Goal: Task Accomplishment & Management: Manage account settings

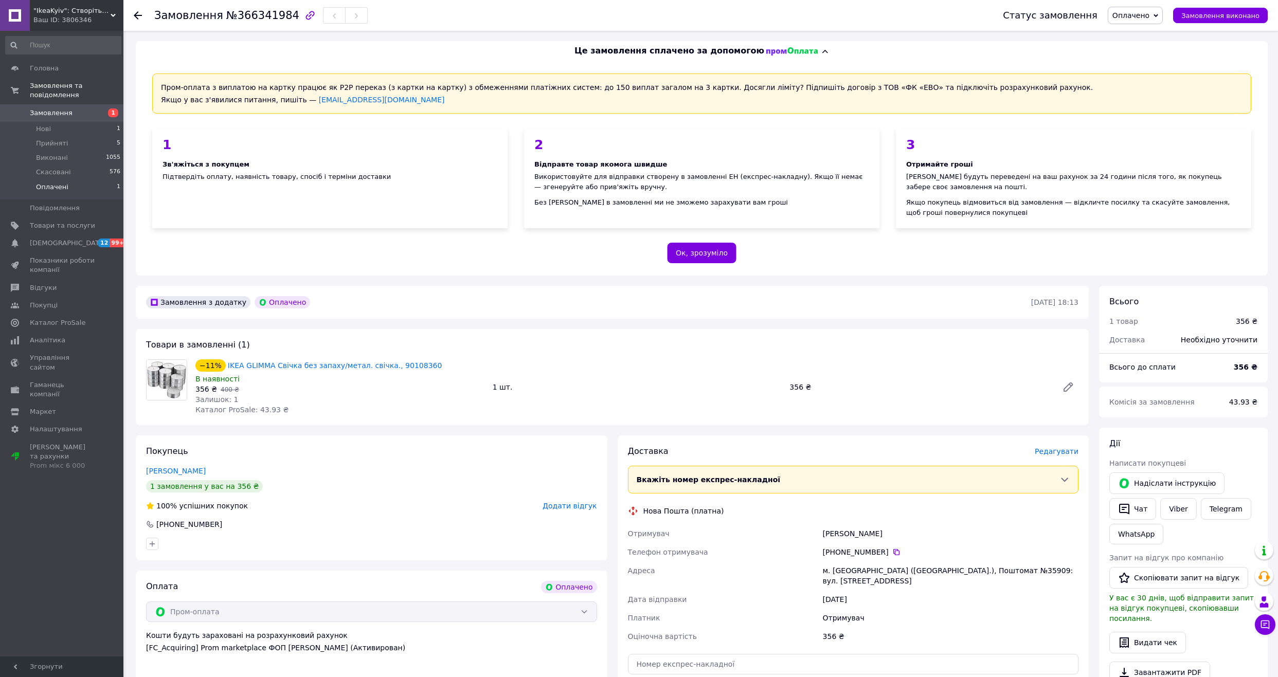
click at [62, 183] on span "Оплачені" at bounding box center [52, 187] width 32 height 9
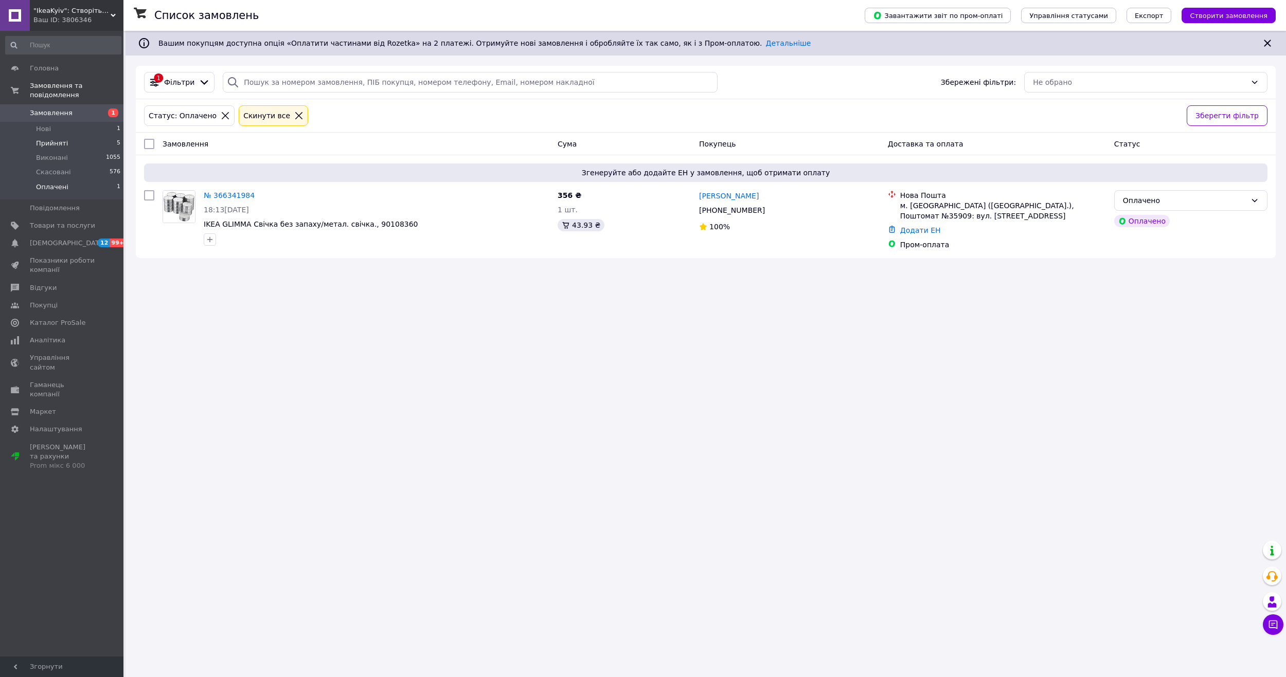
click at [65, 136] on li "Прийняті 5" at bounding box center [63, 143] width 127 height 14
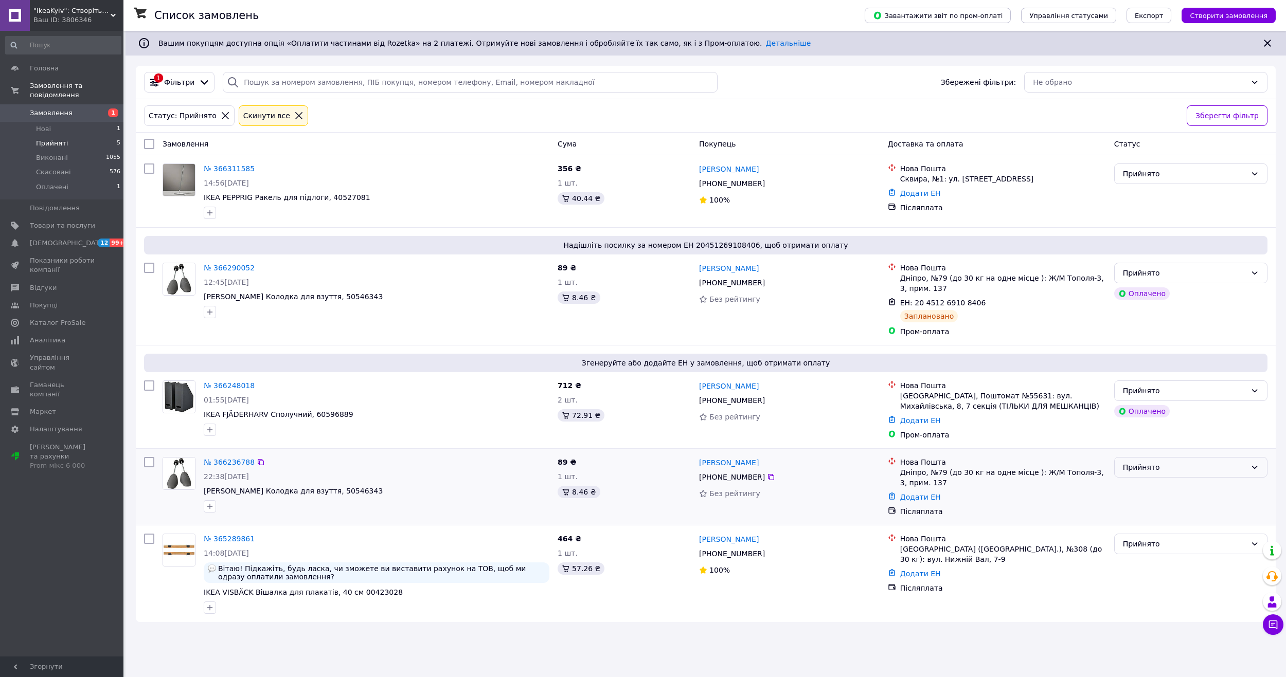
click at [1141, 471] on div "Прийнято" at bounding box center [1184, 467] width 123 height 11
click at [1140, 510] on li "Скасовано" at bounding box center [1191, 508] width 152 height 19
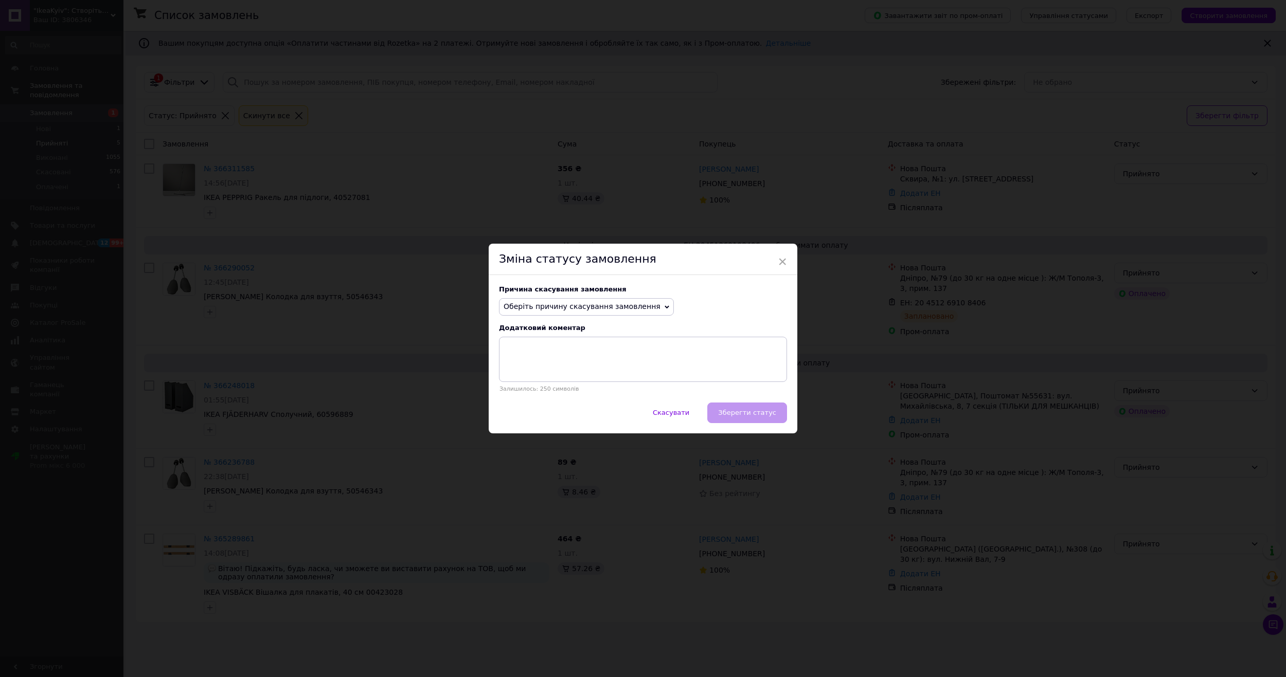
click at [588, 304] on span "Оберіть причину скасування замовлення" at bounding box center [582, 306] width 157 height 8
click at [541, 382] on li "Замовлення-дублікат" at bounding box center [586, 385] width 174 height 14
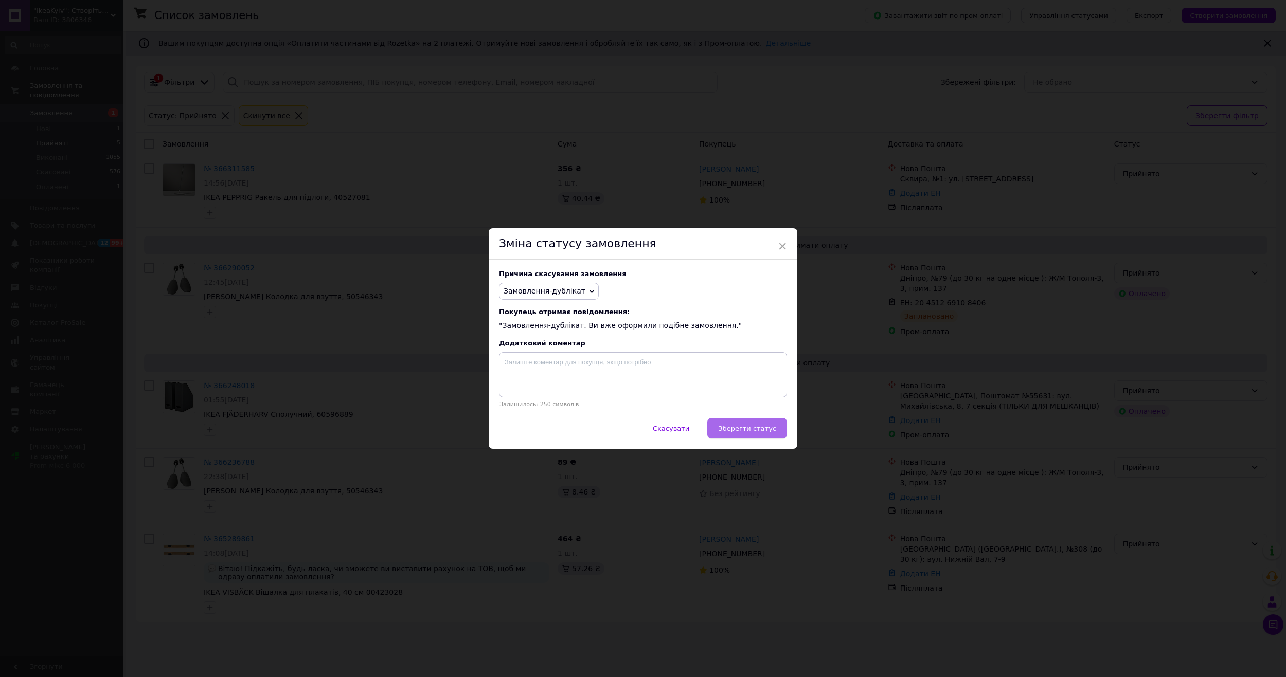
click at [744, 431] on span "Зберегти статус" at bounding box center [747, 429] width 58 height 8
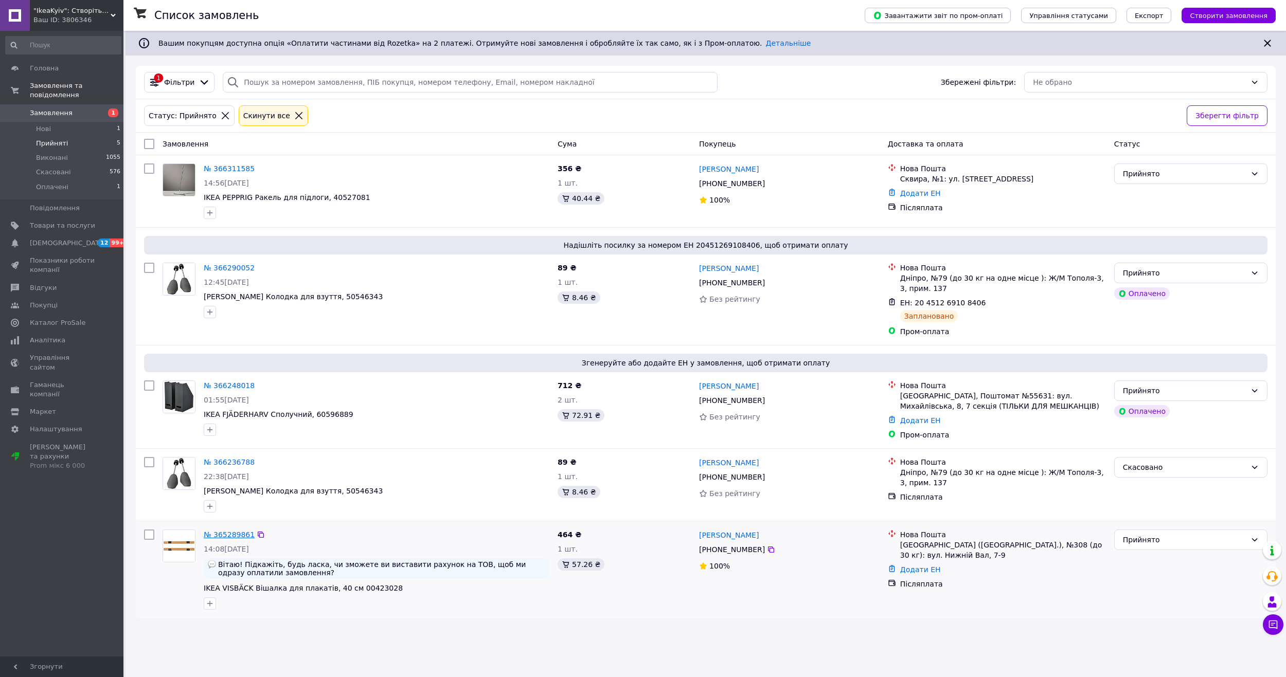
click at [231, 538] on link "№ 365289861" at bounding box center [229, 535] width 51 height 8
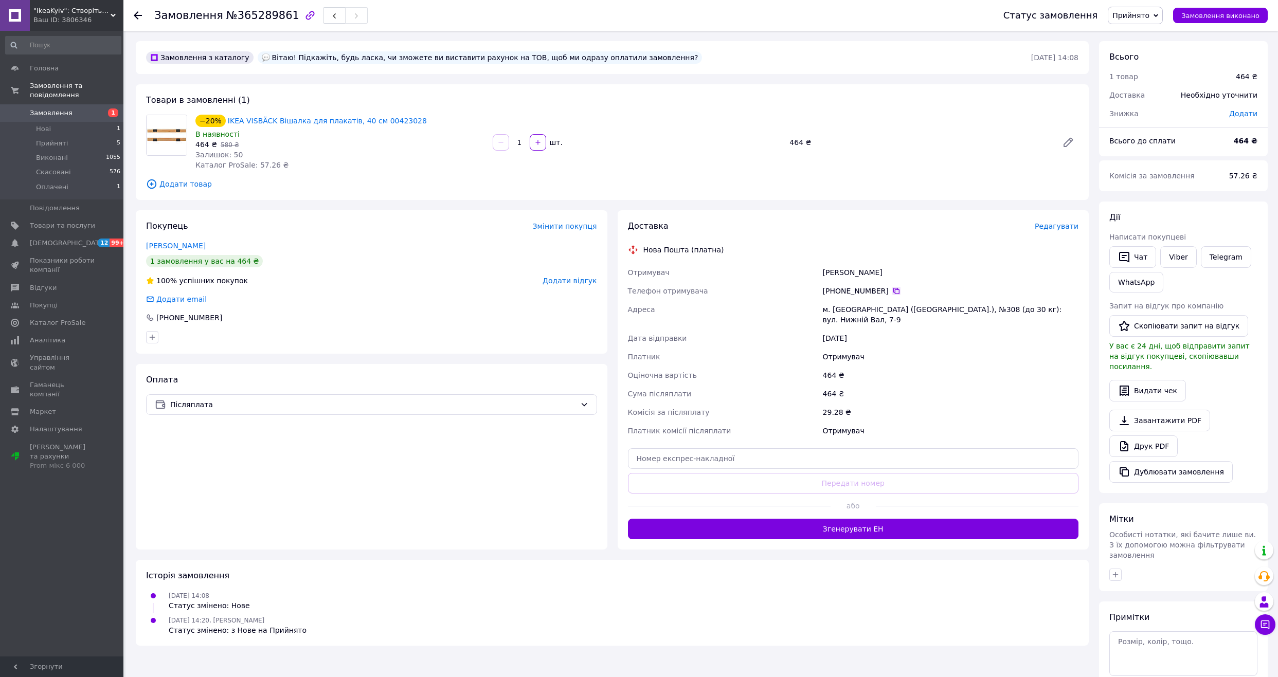
click at [893, 291] on icon at bounding box center [896, 291] width 6 height 6
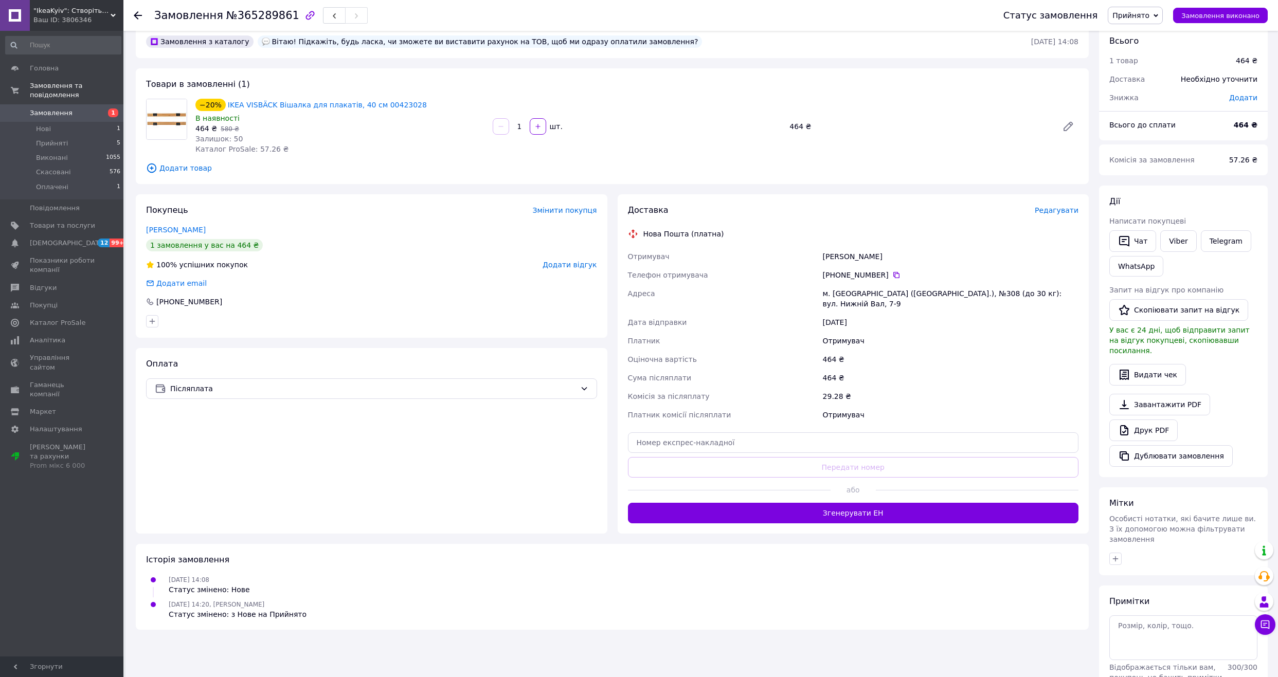
scroll to position [50, 0]
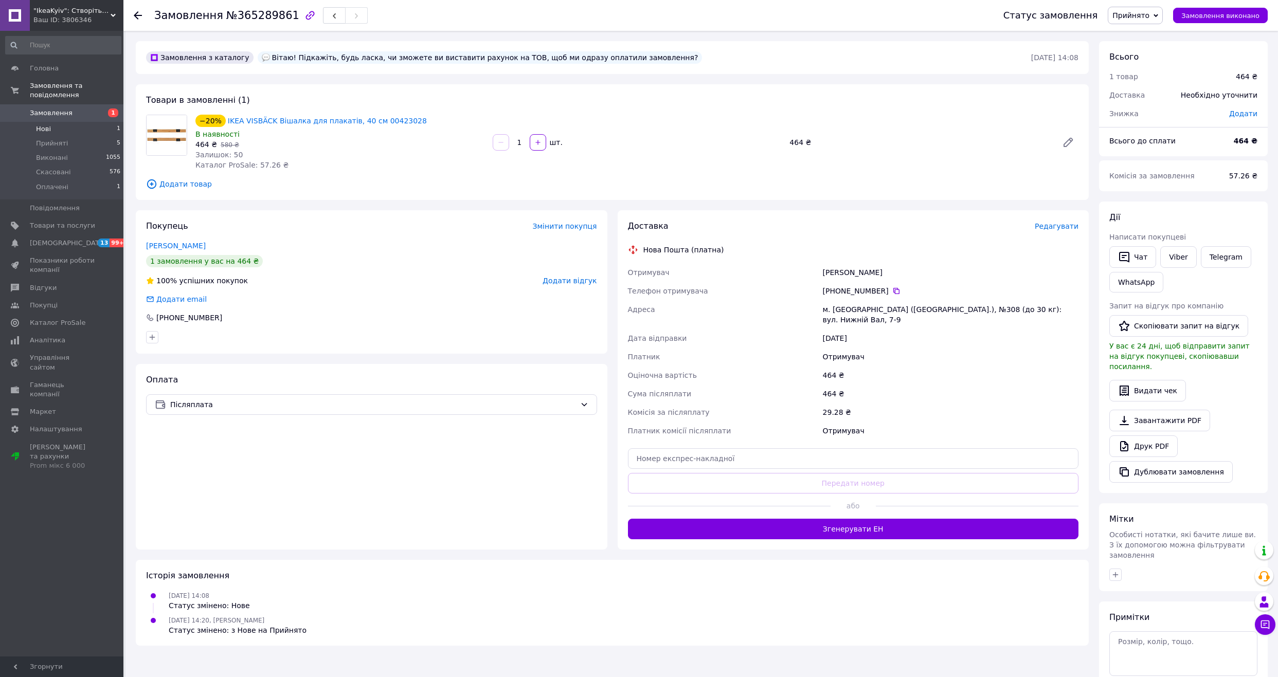
click at [64, 123] on li "Нові 1" at bounding box center [63, 129] width 127 height 14
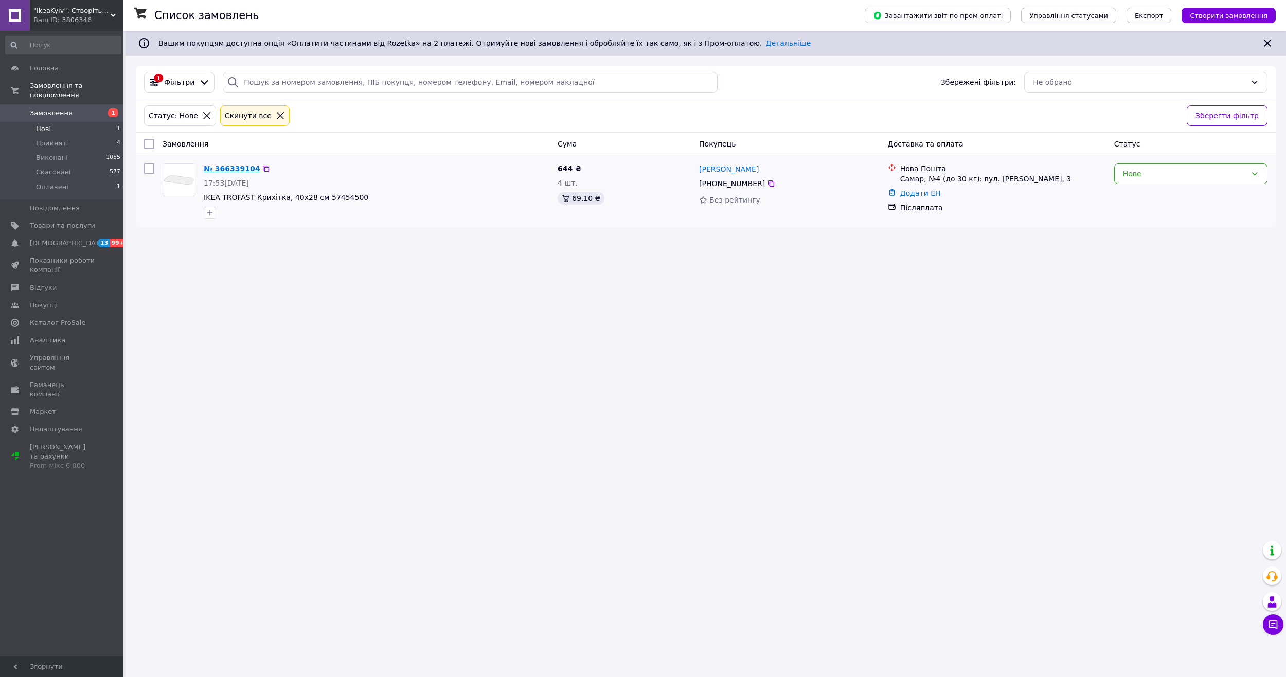
click at [241, 165] on link "№ 366339104" at bounding box center [232, 169] width 56 height 8
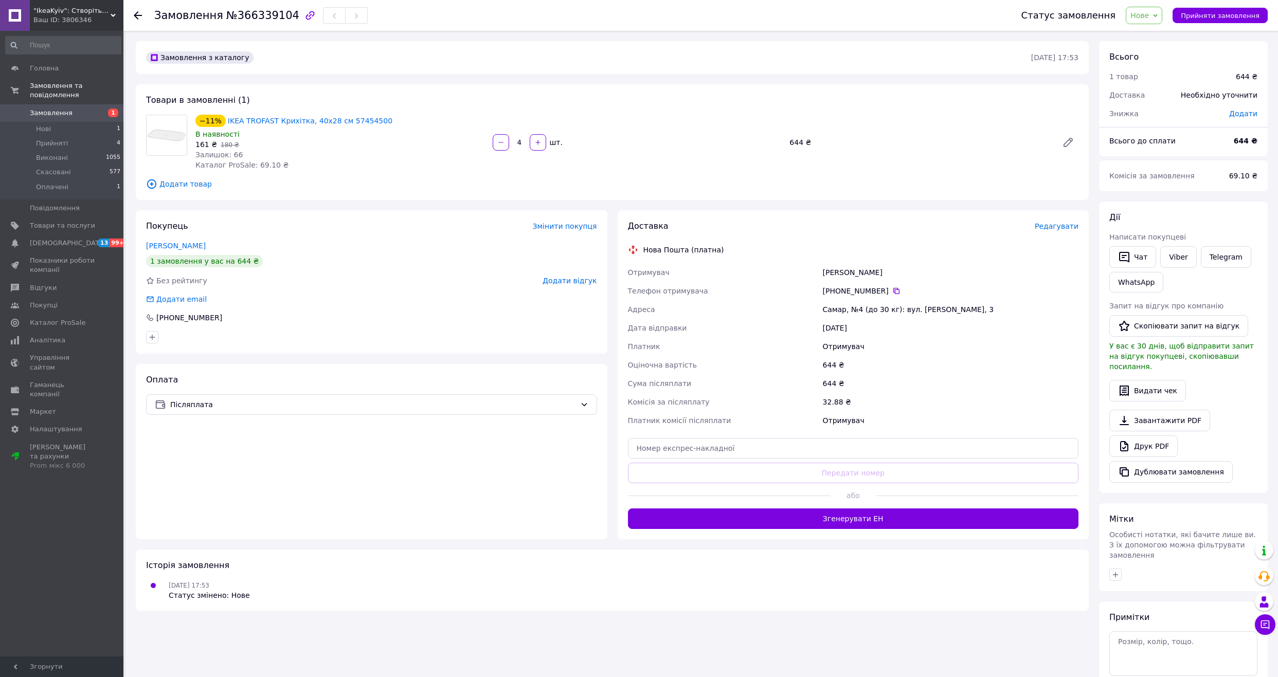
click at [1149, 13] on span "Нове" at bounding box center [1140, 15] width 19 height 8
click at [1164, 70] on li "Скасовано" at bounding box center [1149, 66] width 47 height 15
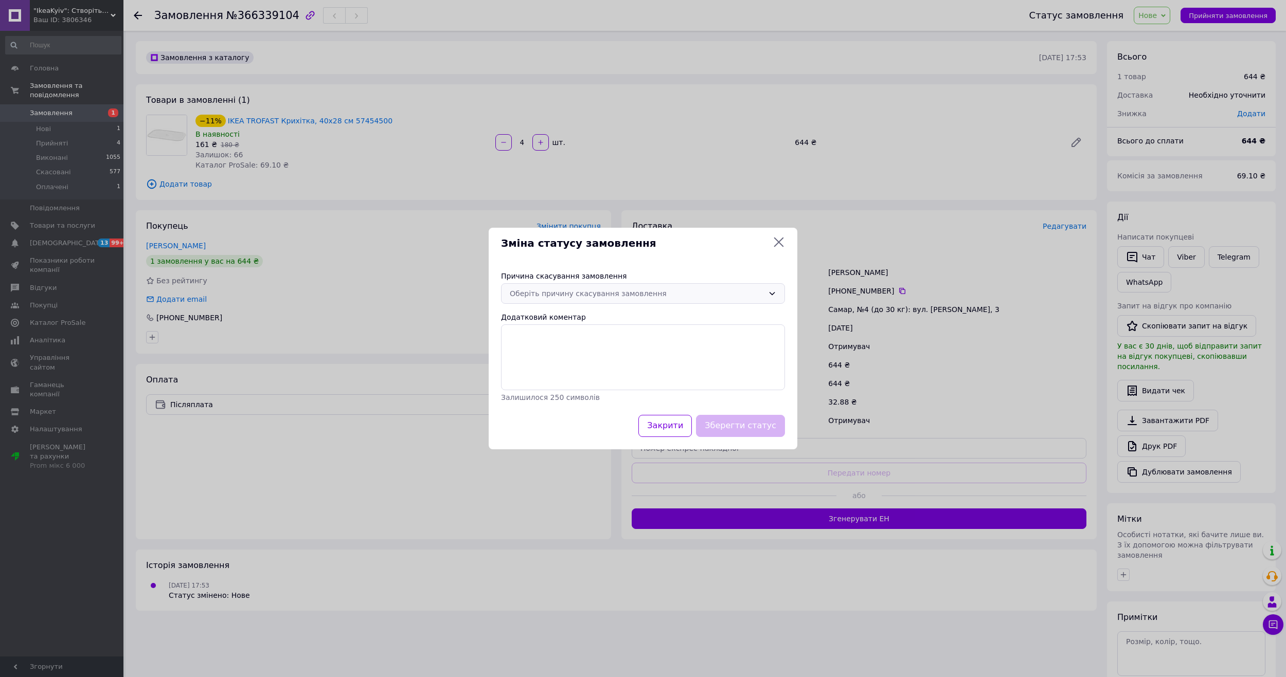
click at [560, 290] on div "Оберіть причину скасування замовлення" at bounding box center [637, 293] width 254 height 11
click at [567, 321] on li "Немає в наявності" at bounding box center [642, 316] width 283 height 19
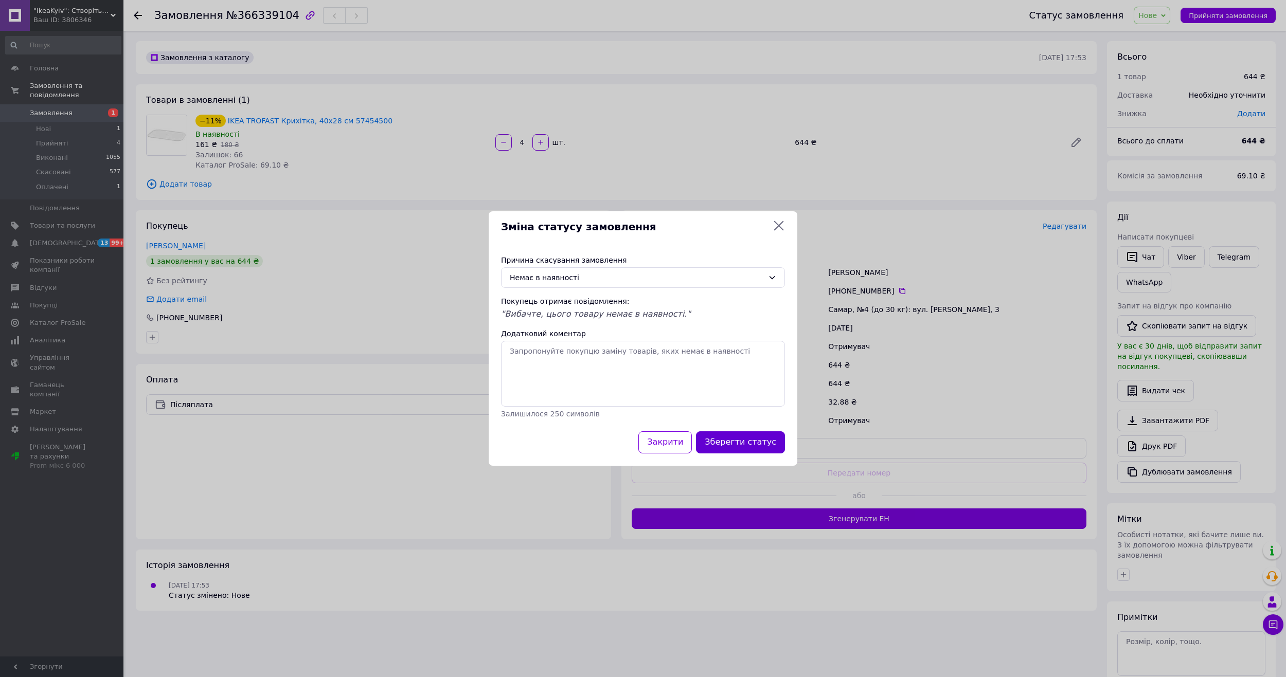
click at [725, 441] on button "Зберегти статус" at bounding box center [740, 443] width 89 height 22
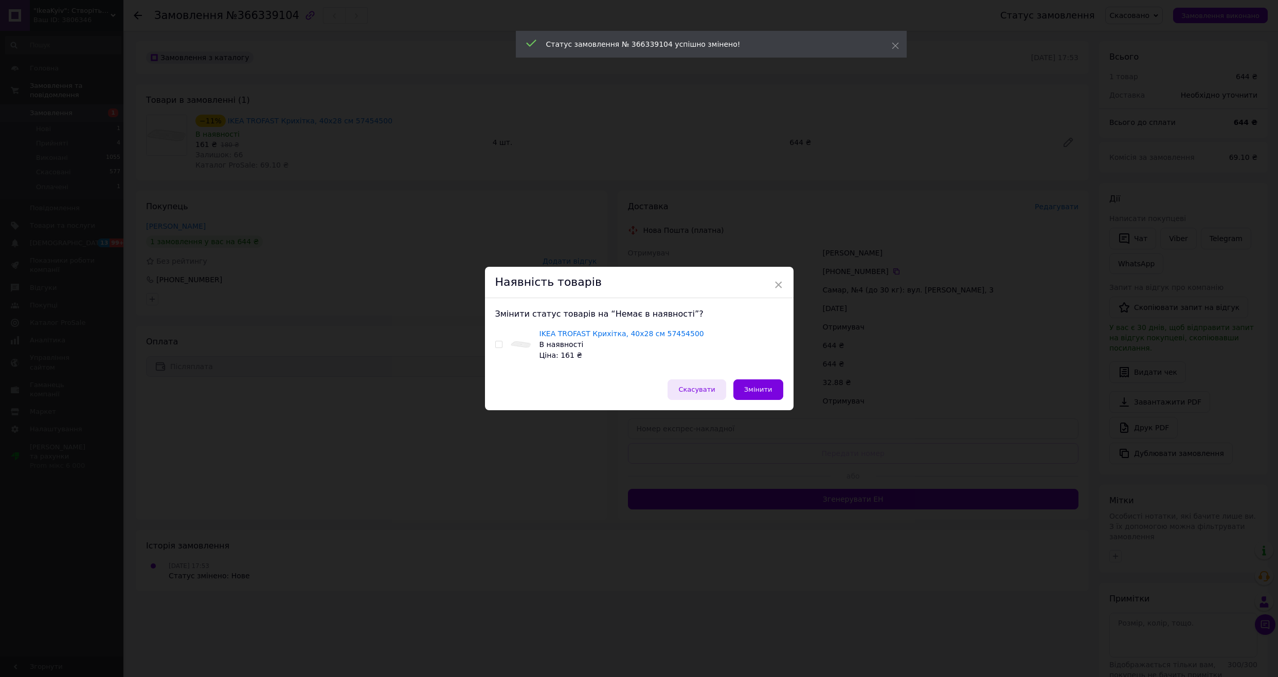
click at [709, 391] on span "Скасувати" at bounding box center [696, 390] width 37 height 8
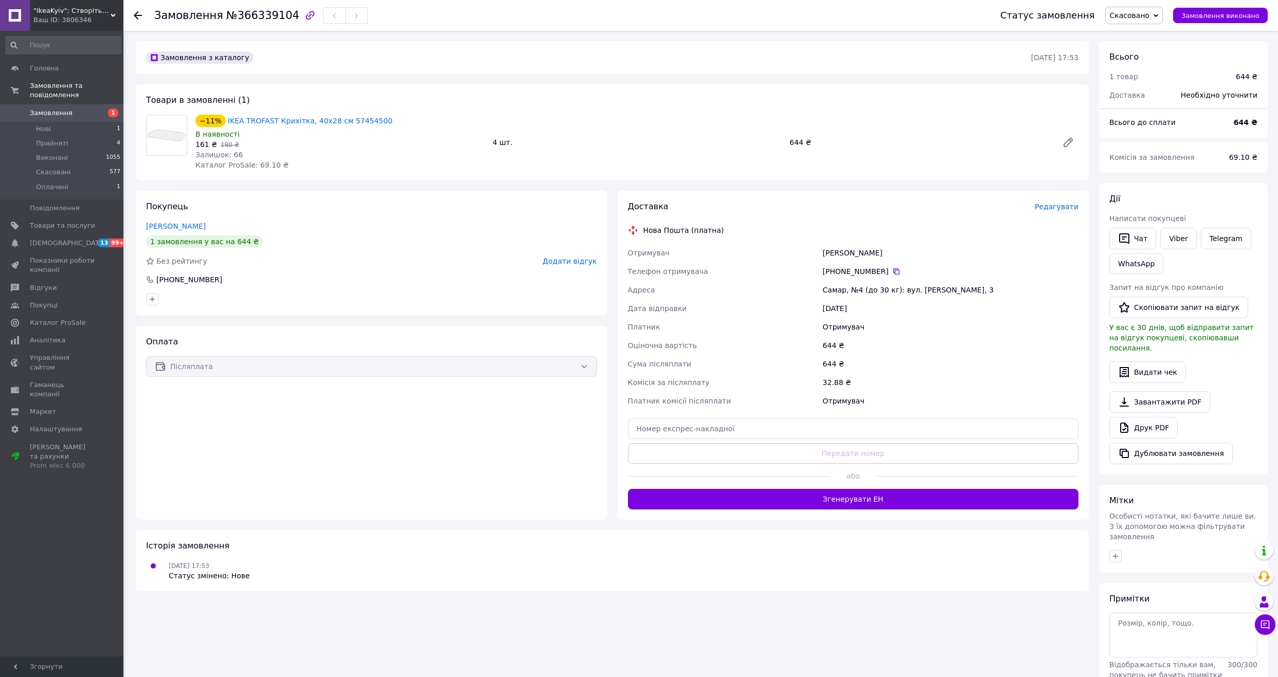
click at [63, 109] on span "Замовлення" at bounding box center [51, 113] width 43 height 9
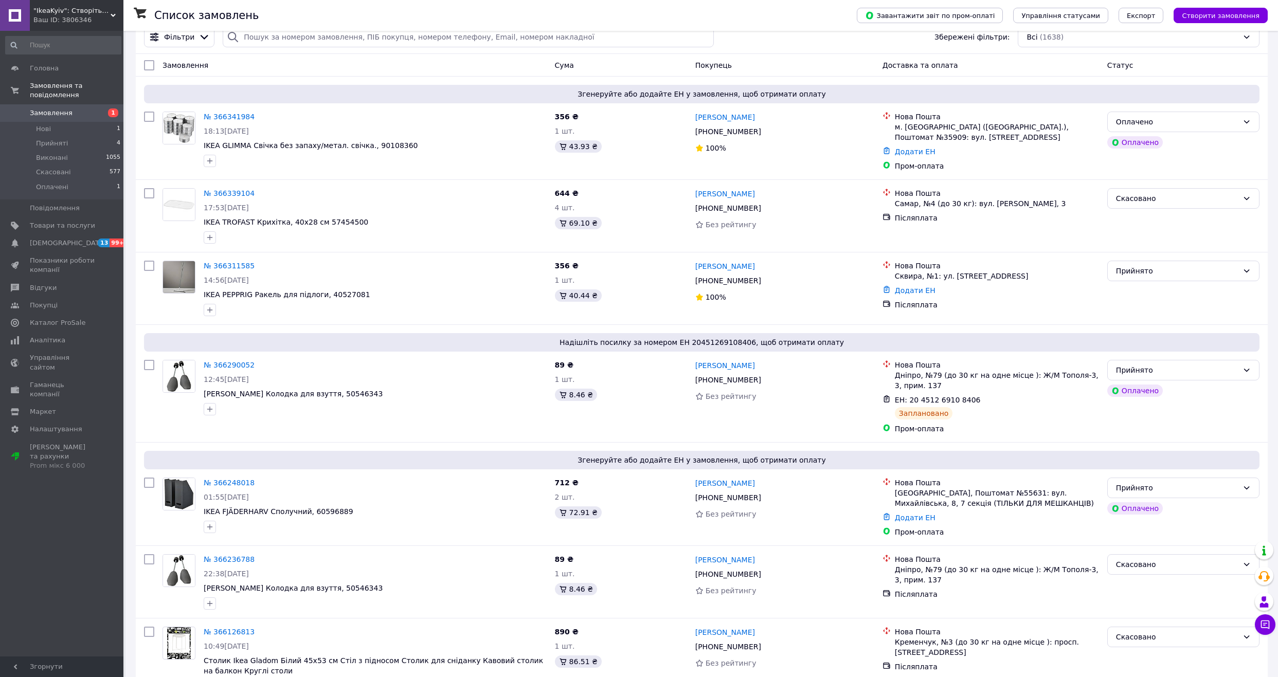
scroll to position [50, 0]
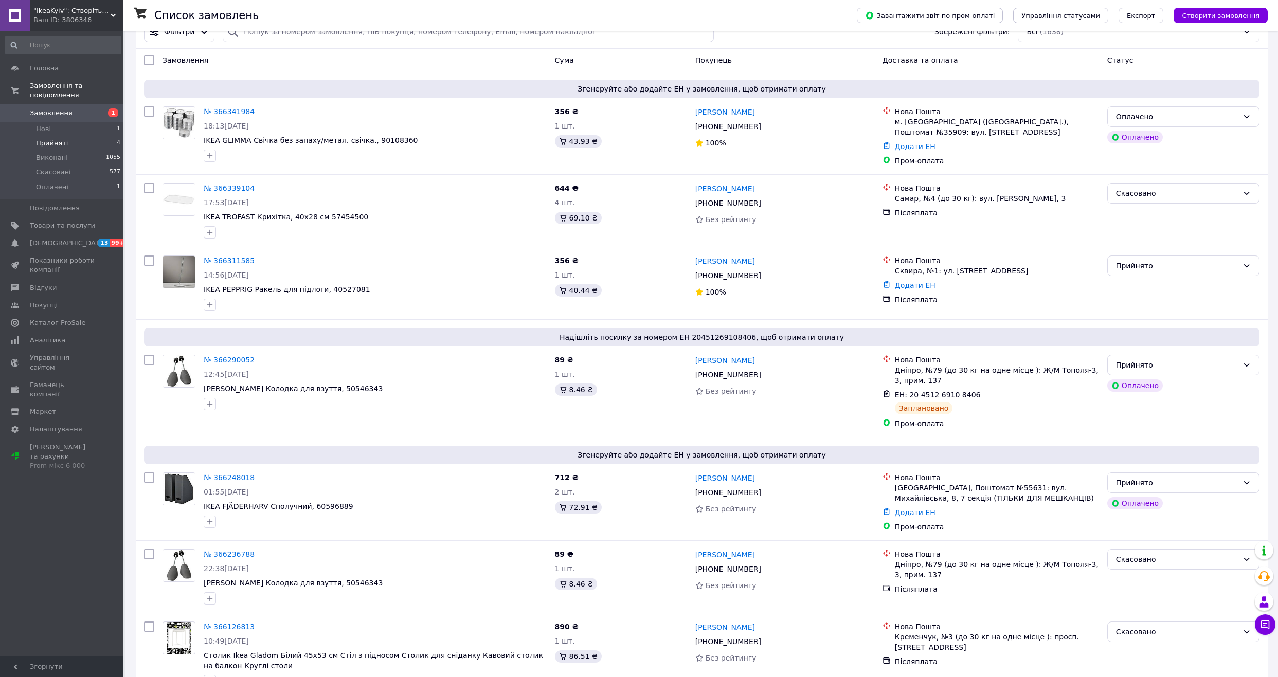
click at [71, 136] on li "Прийняті 4" at bounding box center [63, 143] width 127 height 14
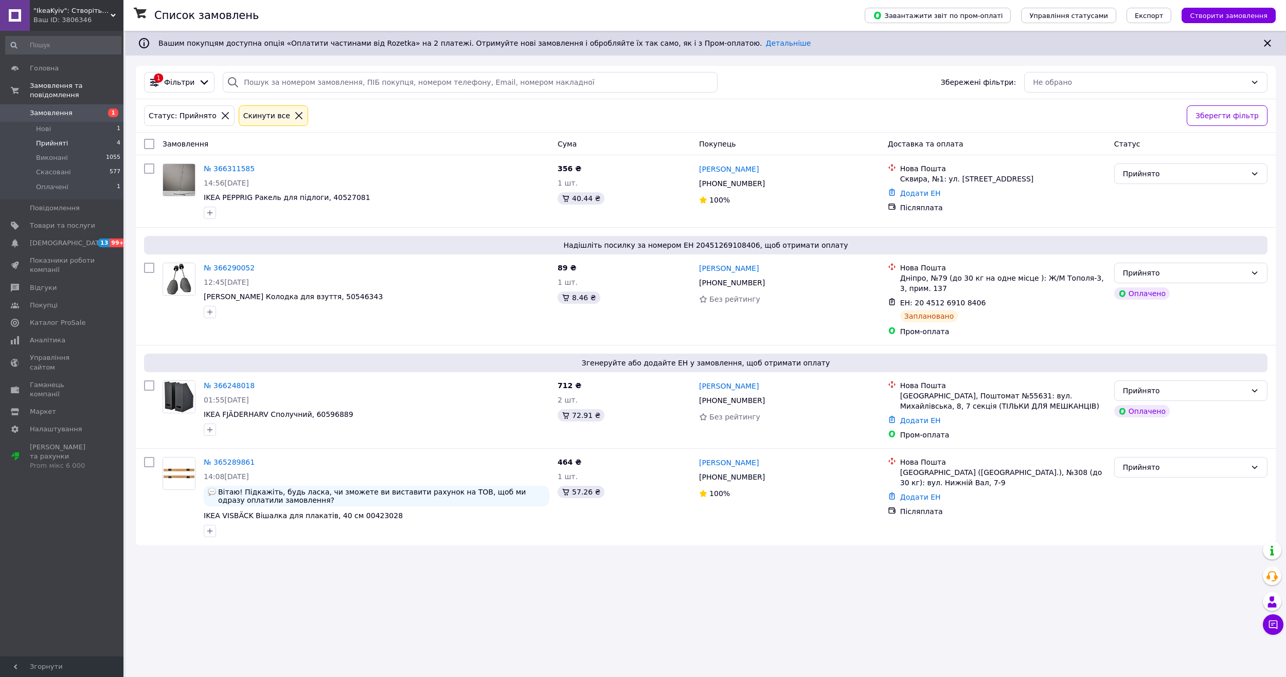
click at [453, 607] on div "Список замовлень Завантажити звіт по пром-оплаті Управління статусами Експорт С…" at bounding box center [706, 338] width 1160 height 677
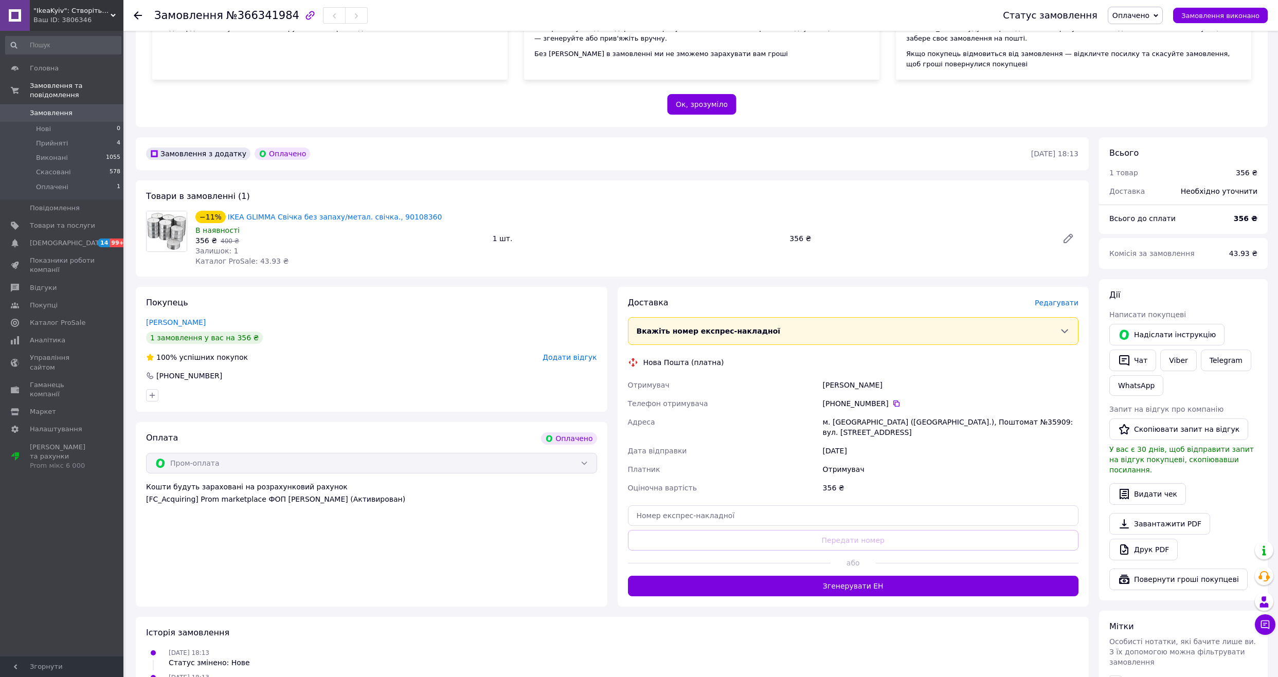
scroll to position [154, 0]
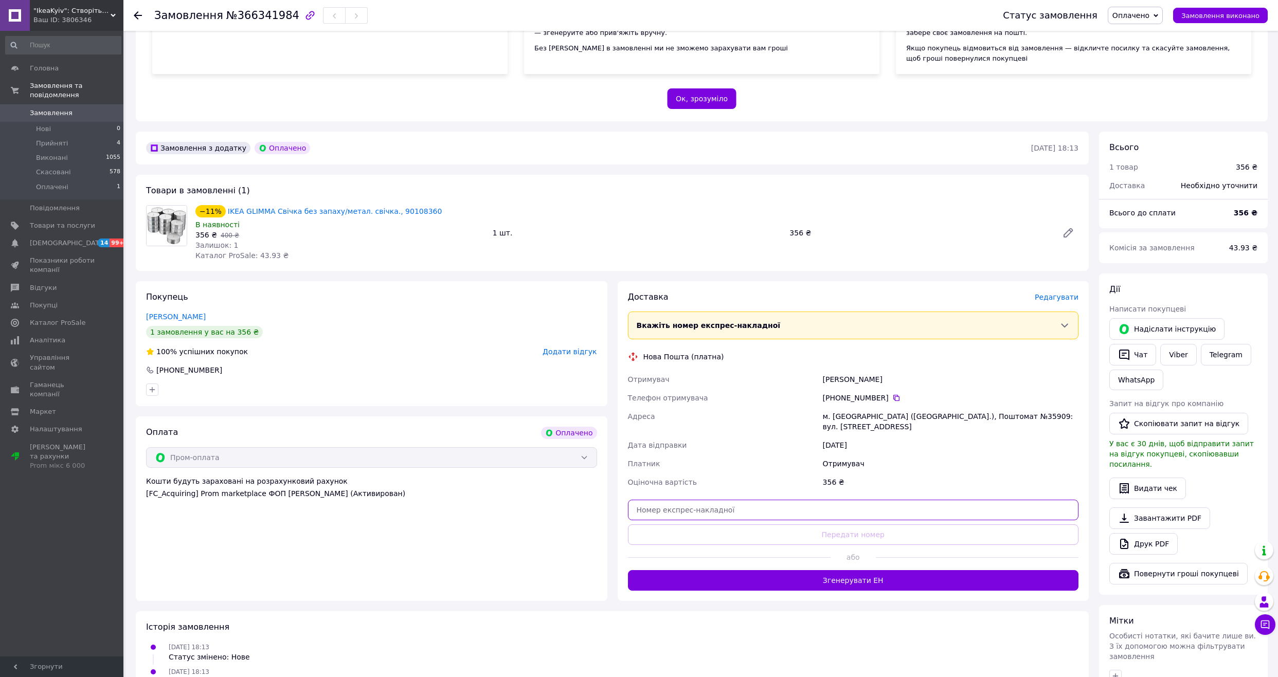
click at [714, 509] on input "text" at bounding box center [853, 510] width 451 height 21
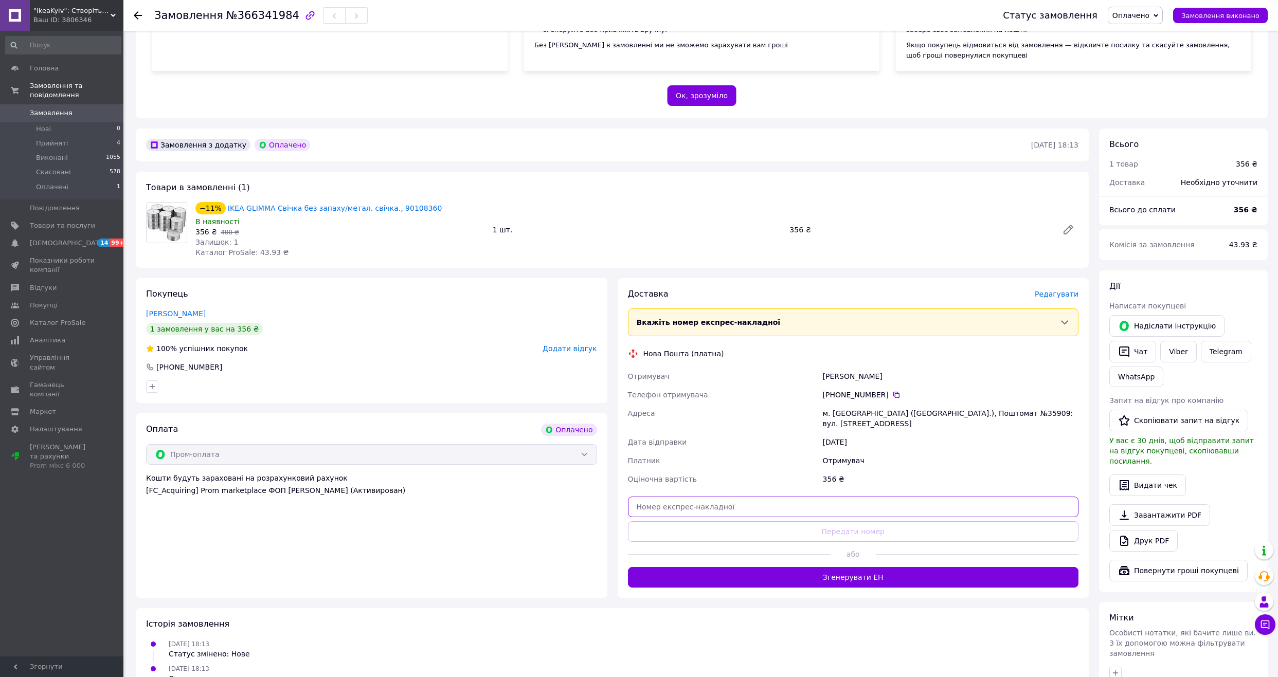
scroll to position [152, 0]
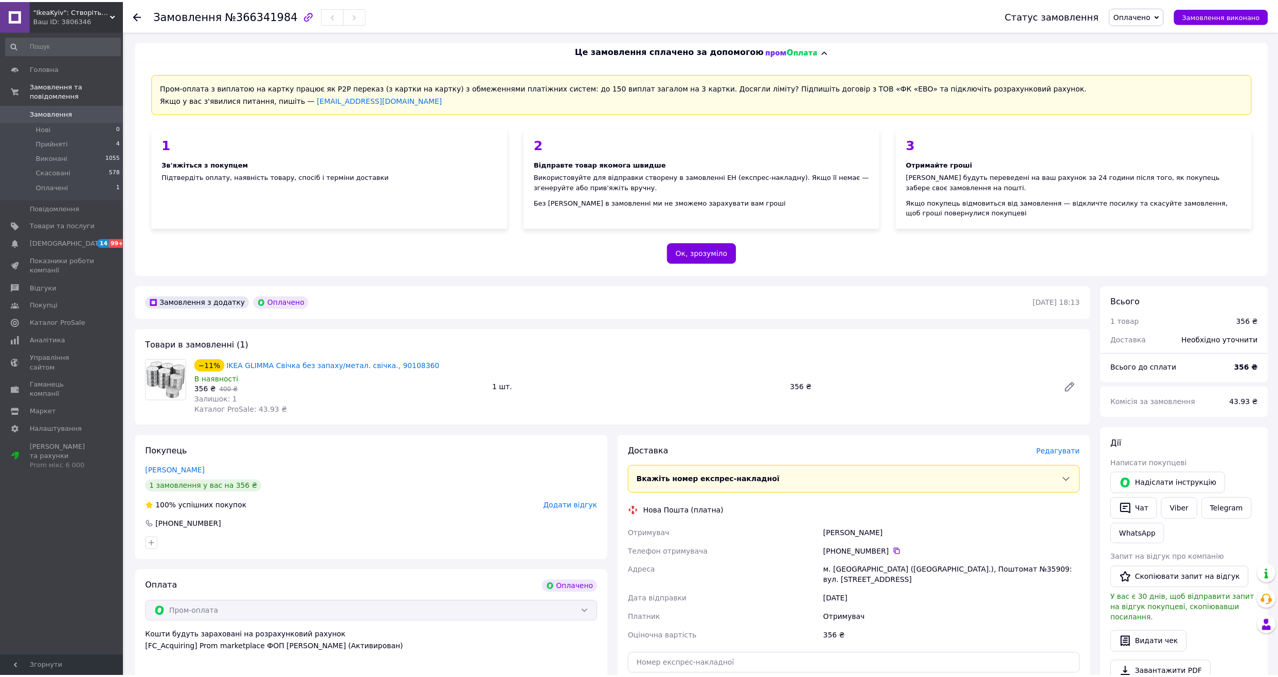
scroll to position [154, 0]
click at [69, 136] on li "Прийняті 4" at bounding box center [63, 143] width 127 height 14
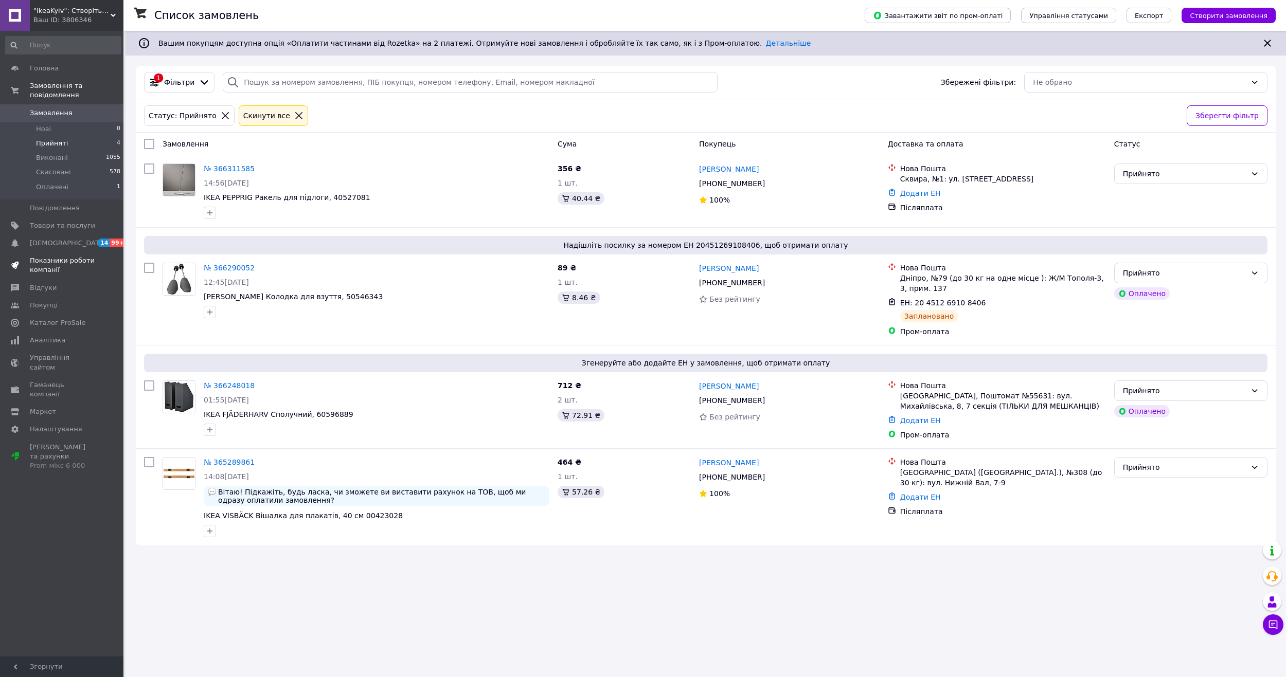
click at [77, 259] on span "Показники роботи компанії" at bounding box center [62, 265] width 65 height 19
